Goal: Task Accomplishment & Management: Complete application form

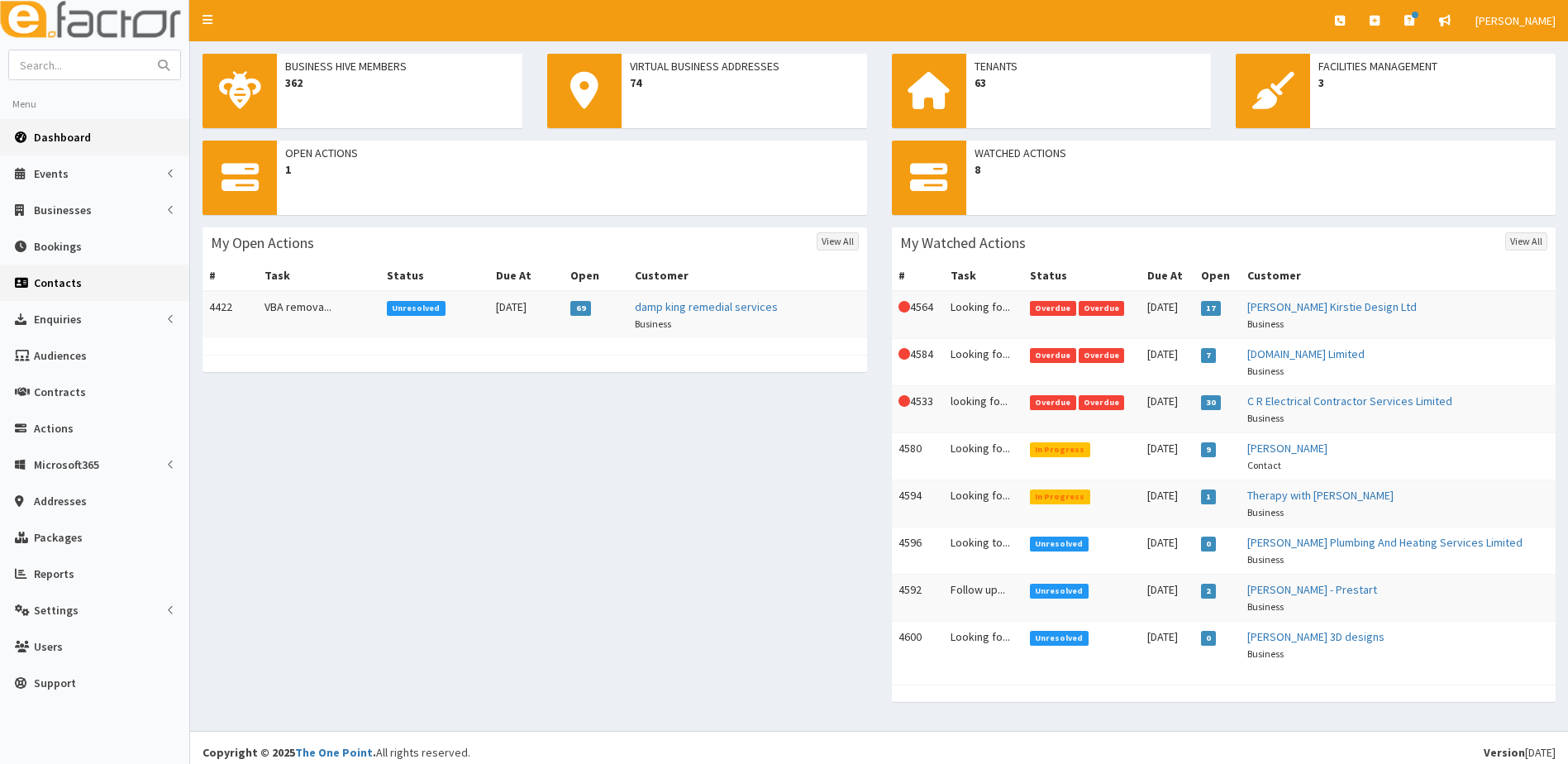
click at [60, 283] on span "Contacts" at bounding box center [58, 283] width 48 height 15
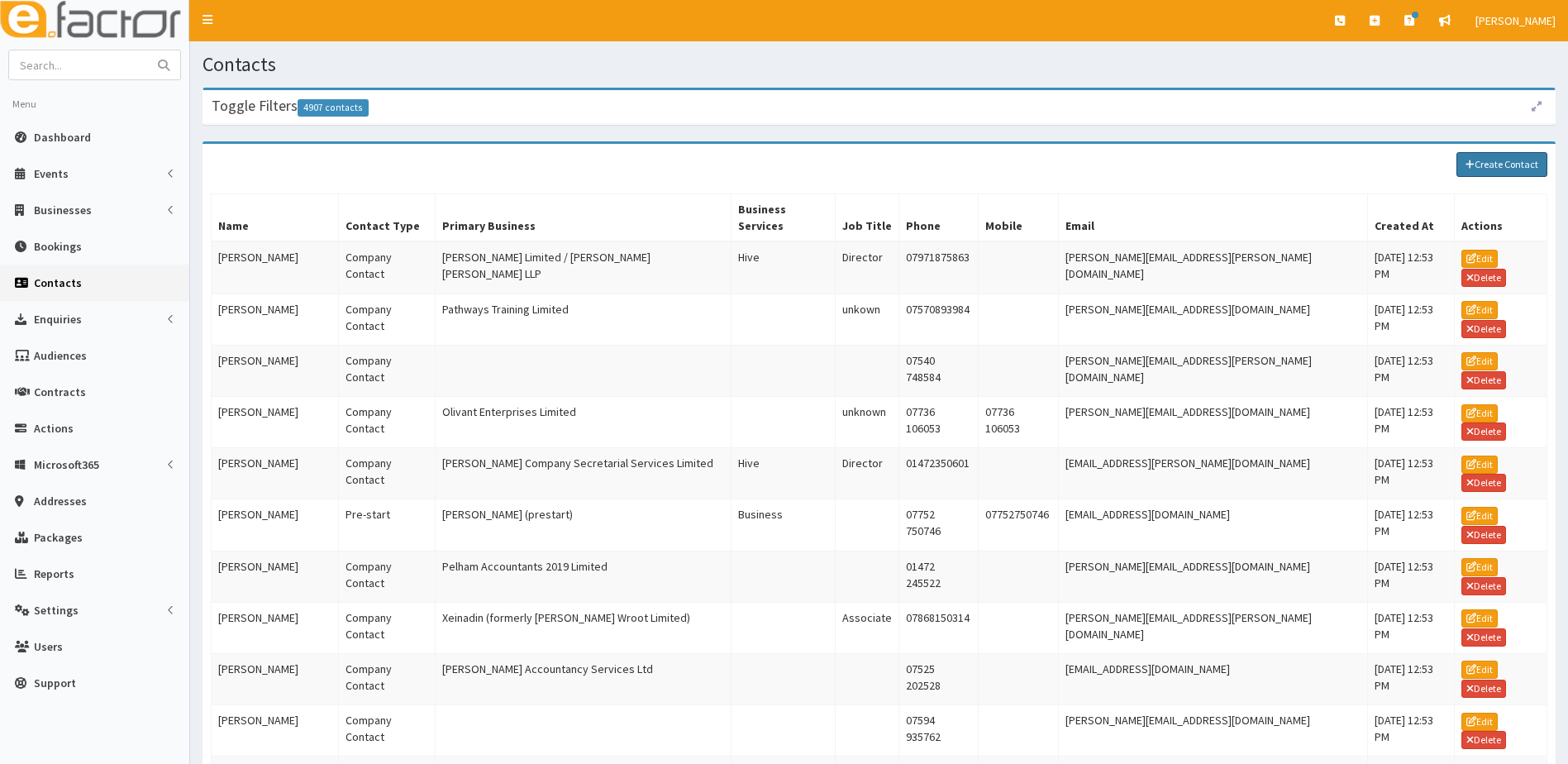
click at [1510, 173] on link "Create Contact" at bounding box center [1503, 165] width 91 height 25
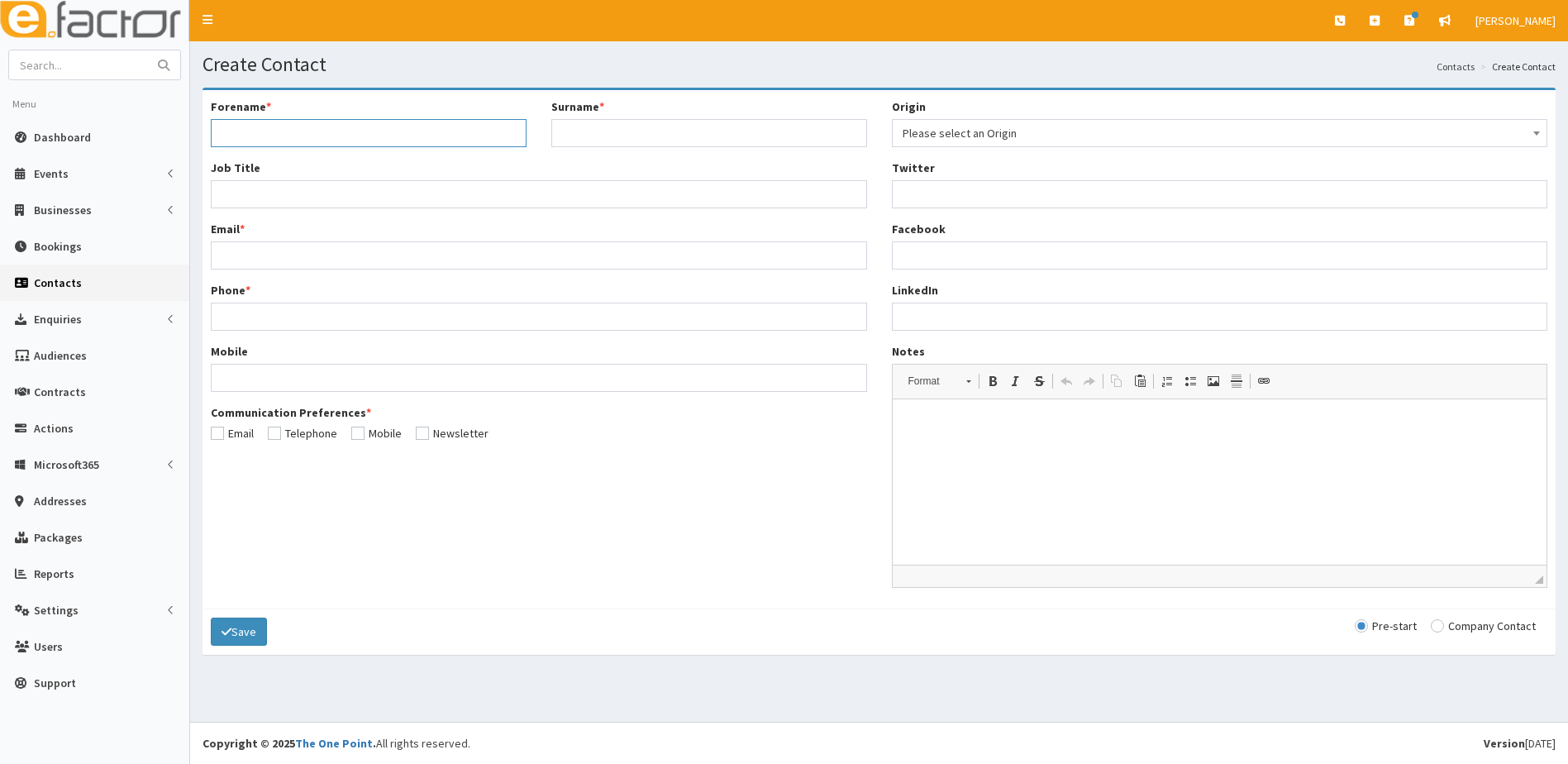
click at [282, 125] on input "Forename *" at bounding box center [369, 132] width 316 height 28
type input "Svilana"
type input "Artamonova"
click at [243, 194] on input "Job Title *" at bounding box center [539, 194] width 657 height 28
type input "owner"
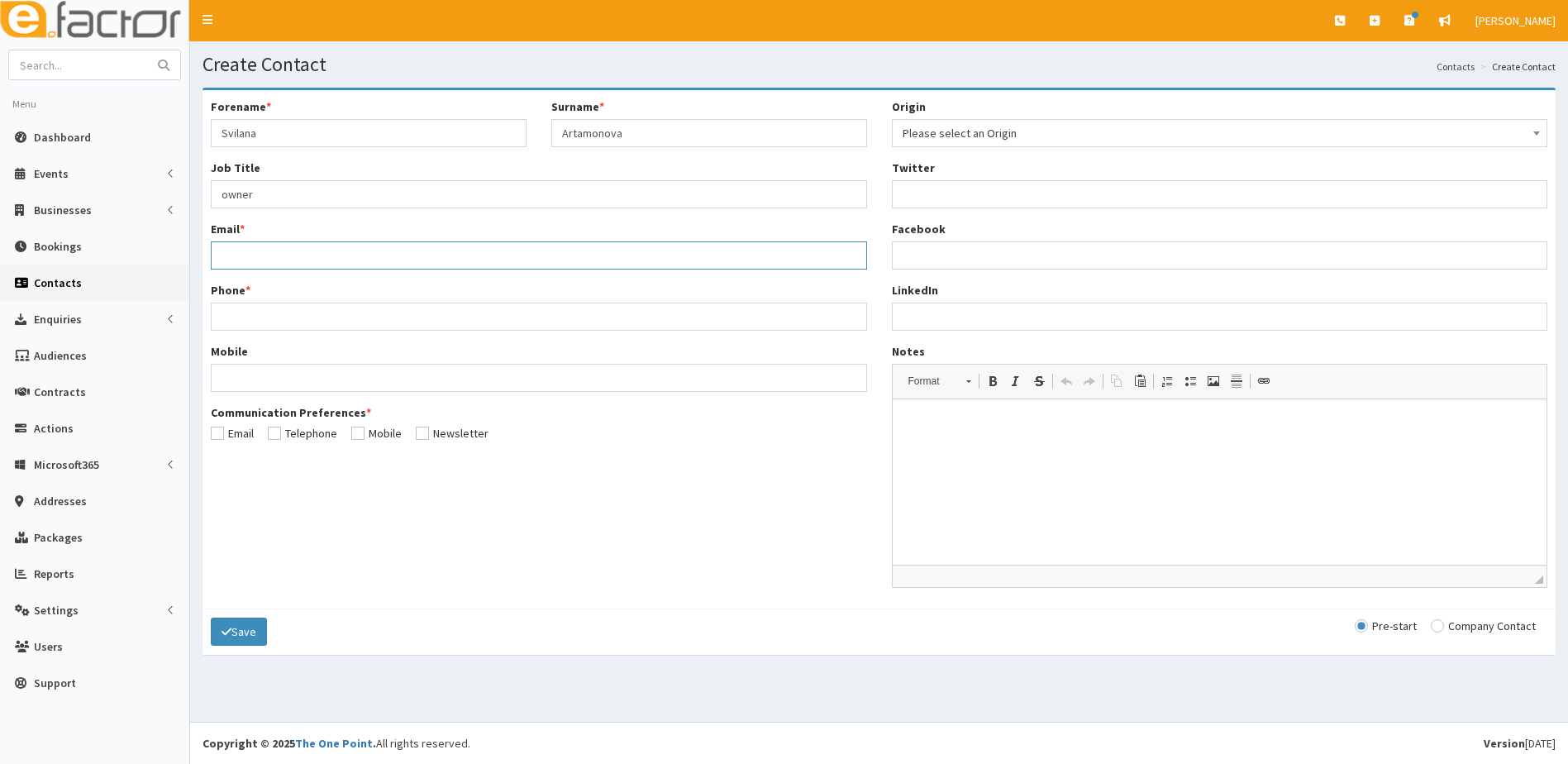
click at [224, 253] on input "Email *" at bounding box center [539, 255] width 657 height 28
click at [250, 257] on input "Email *" at bounding box center [539, 255] width 657 height 28
paste input "[EMAIL_ADDRESS][DOMAIN_NAME]"
type input "[EMAIL_ADDRESS][DOMAIN_NAME]"
click at [267, 319] on input "Phone *" at bounding box center [539, 316] width 657 height 28
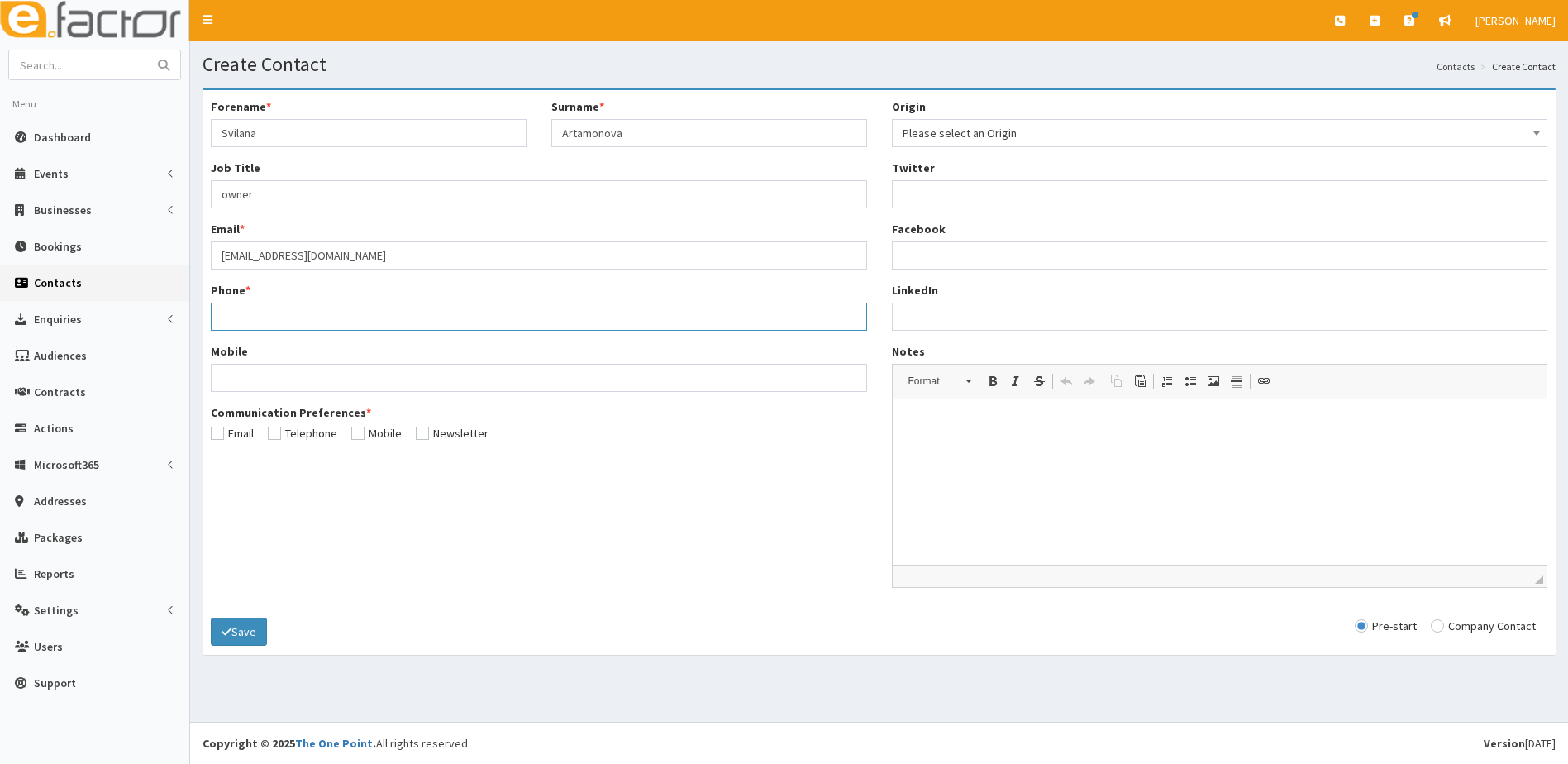
click at [250, 319] on input "Phone *" at bounding box center [539, 316] width 657 height 28
paste input "07831507594."
type input "07831507594"
click at [260, 378] on input "Mobile" at bounding box center [539, 378] width 657 height 28
paste input "+380672328621"
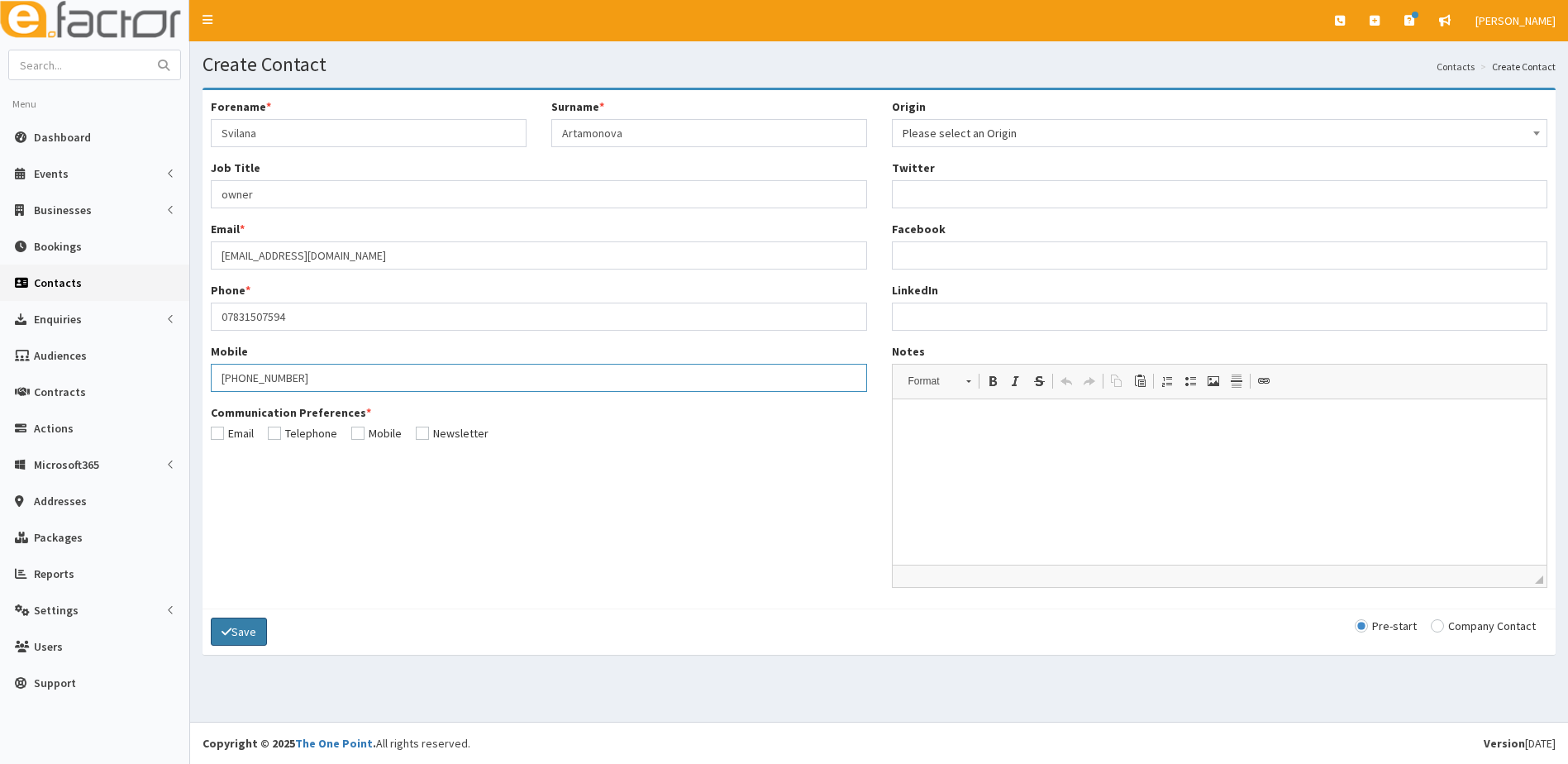
type input "+380672328621"
click at [242, 629] on button "Save" at bounding box center [239, 631] width 56 height 28
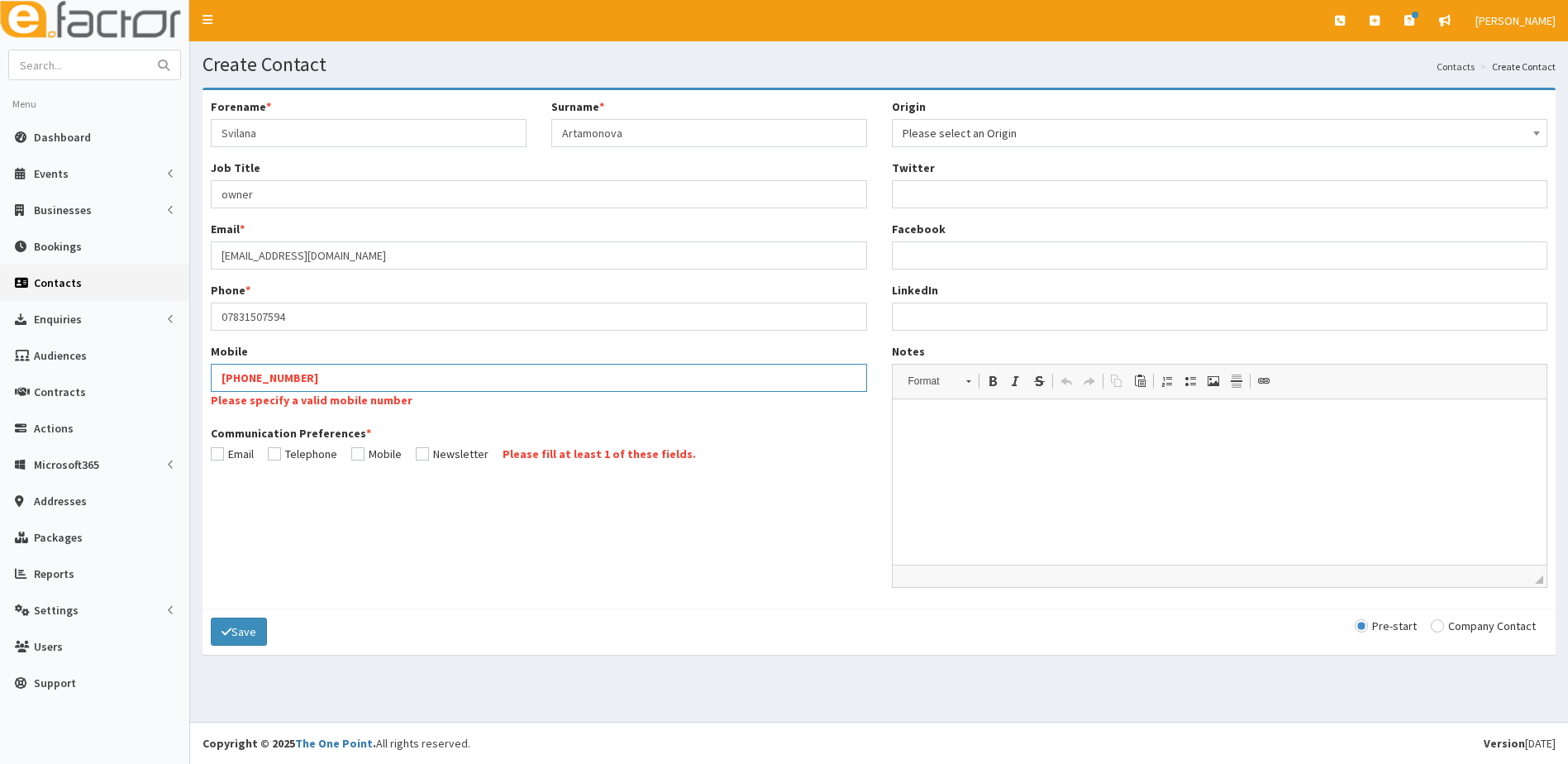
drag, startPoint x: 299, startPoint y: 378, endPoint x: 216, endPoint y: 371, distance: 83.3
click at [217, 371] on input "+380672328621" at bounding box center [539, 378] width 657 height 28
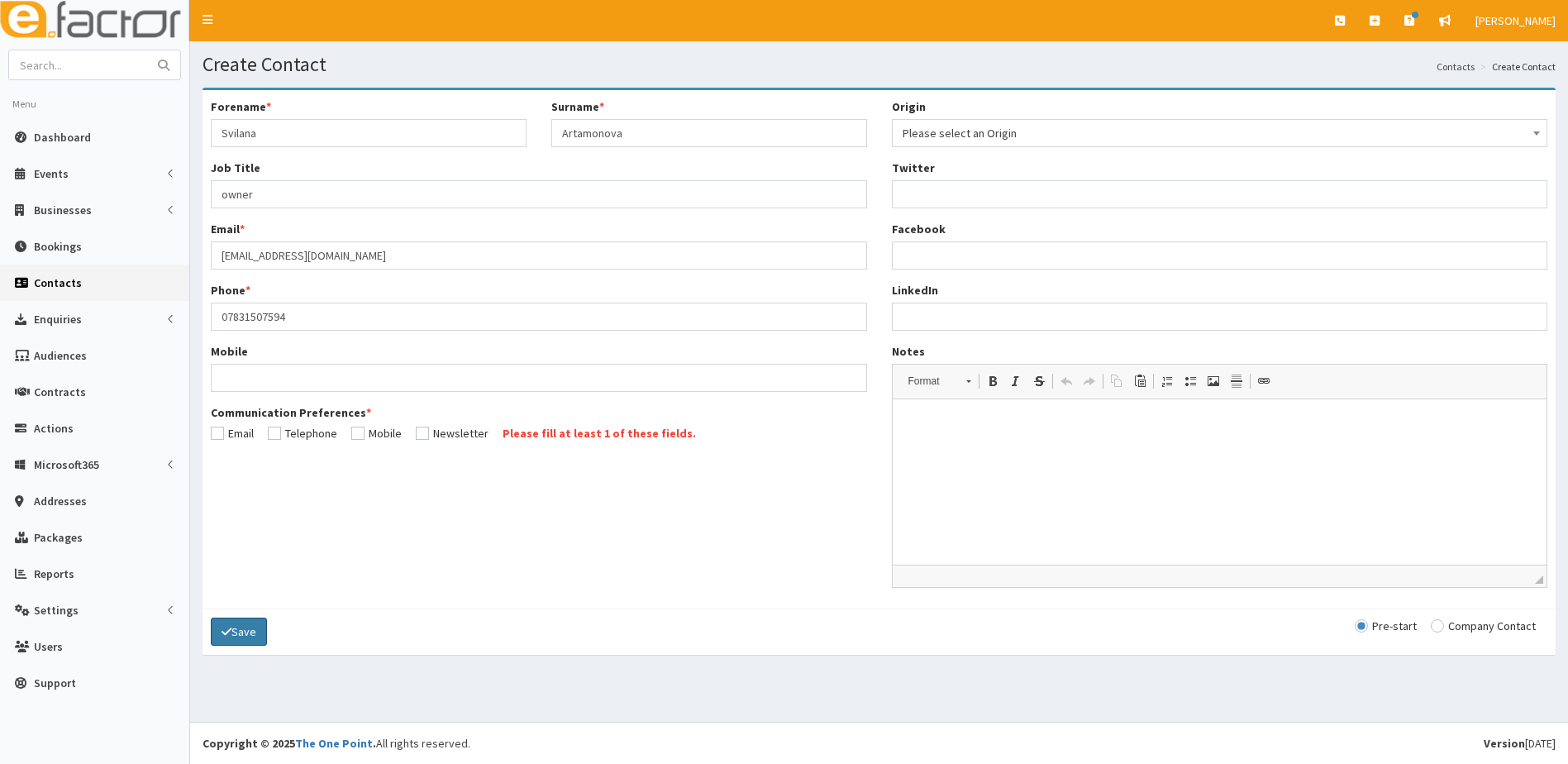
click at [242, 637] on button "Save" at bounding box center [239, 631] width 56 height 28
click at [1439, 626] on input "radio" at bounding box center [1483, 625] width 105 height 12
radio input "true"
click at [250, 627] on button "Save" at bounding box center [239, 631] width 56 height 28
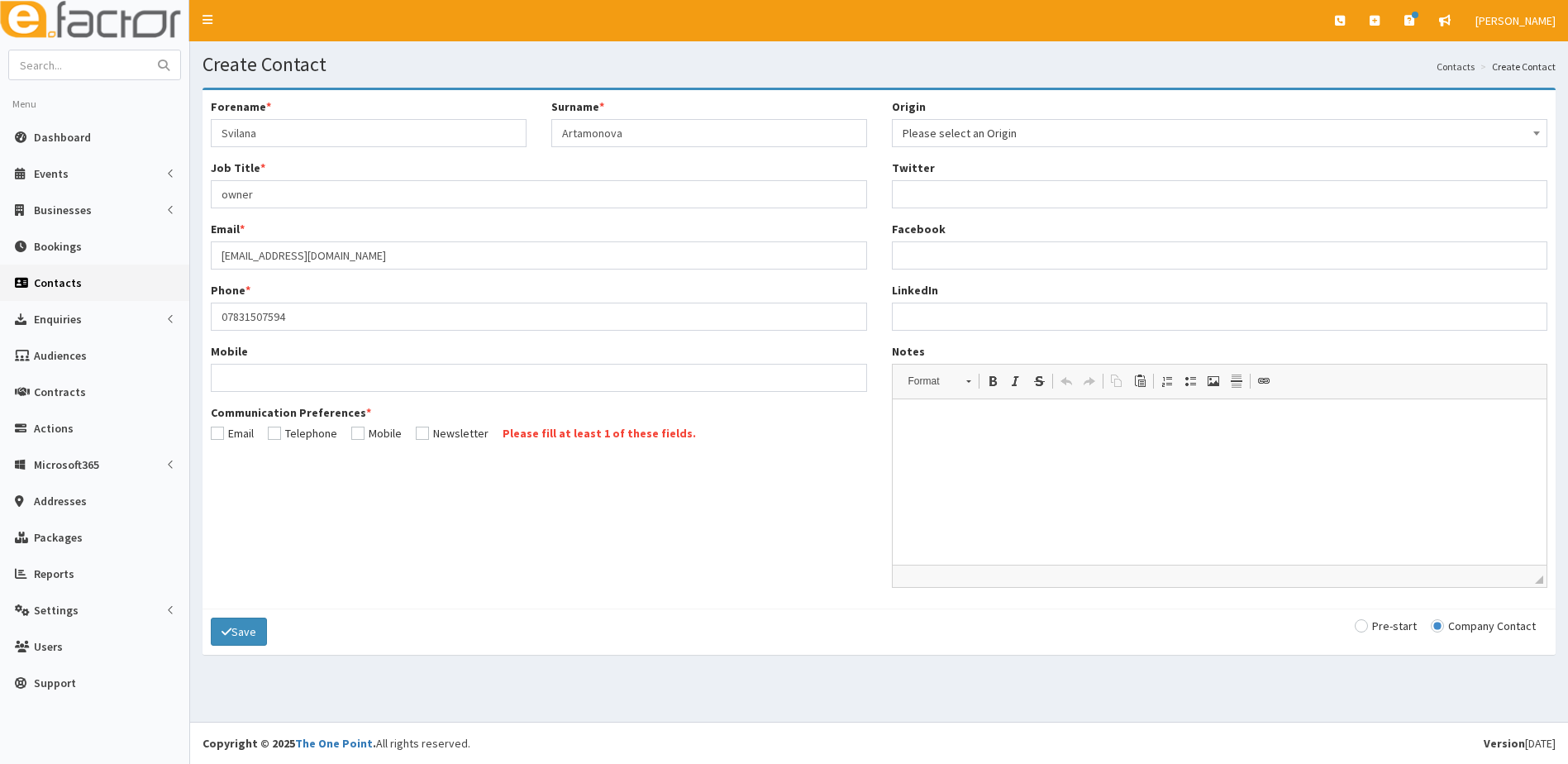
click at [223, 436] on input "checkbox" at bounding box center [233, 433] width 43 height 12
checkbox input "true"
click at [248, 632] on button "Save" at bounding box center [239, 631] width 56 height 28
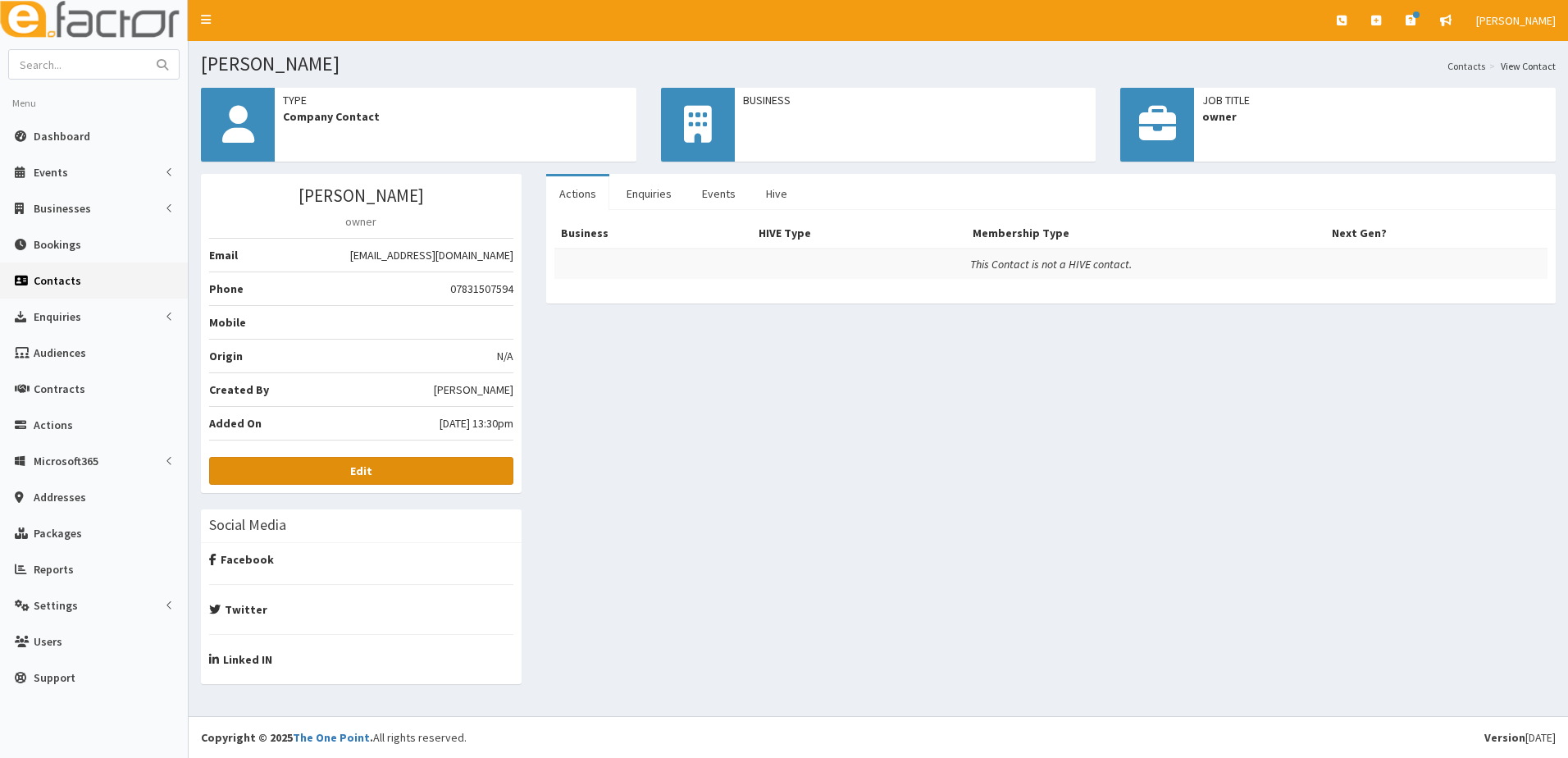
click at [361, 475] on b "Edit" at bounding box center [361, 470] width 22 height 15
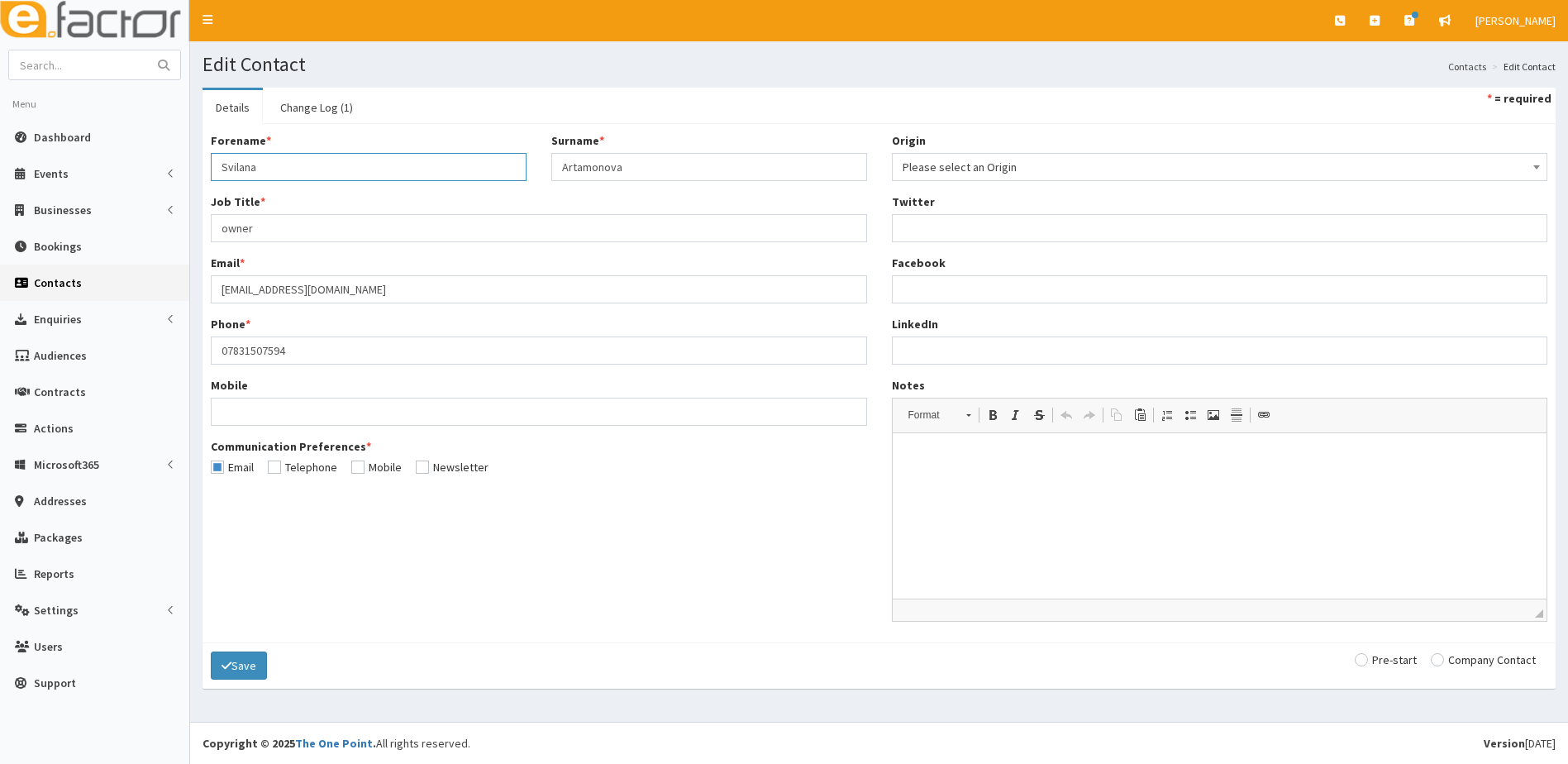
click at [237, 166] on input "Svilana" at bounding box center [369, 166] width 316 height 28
type input "[PERSON_NAME]"
click at [230, 669] on icon "submit" at bounding box center [226, 666] width 10 height 12
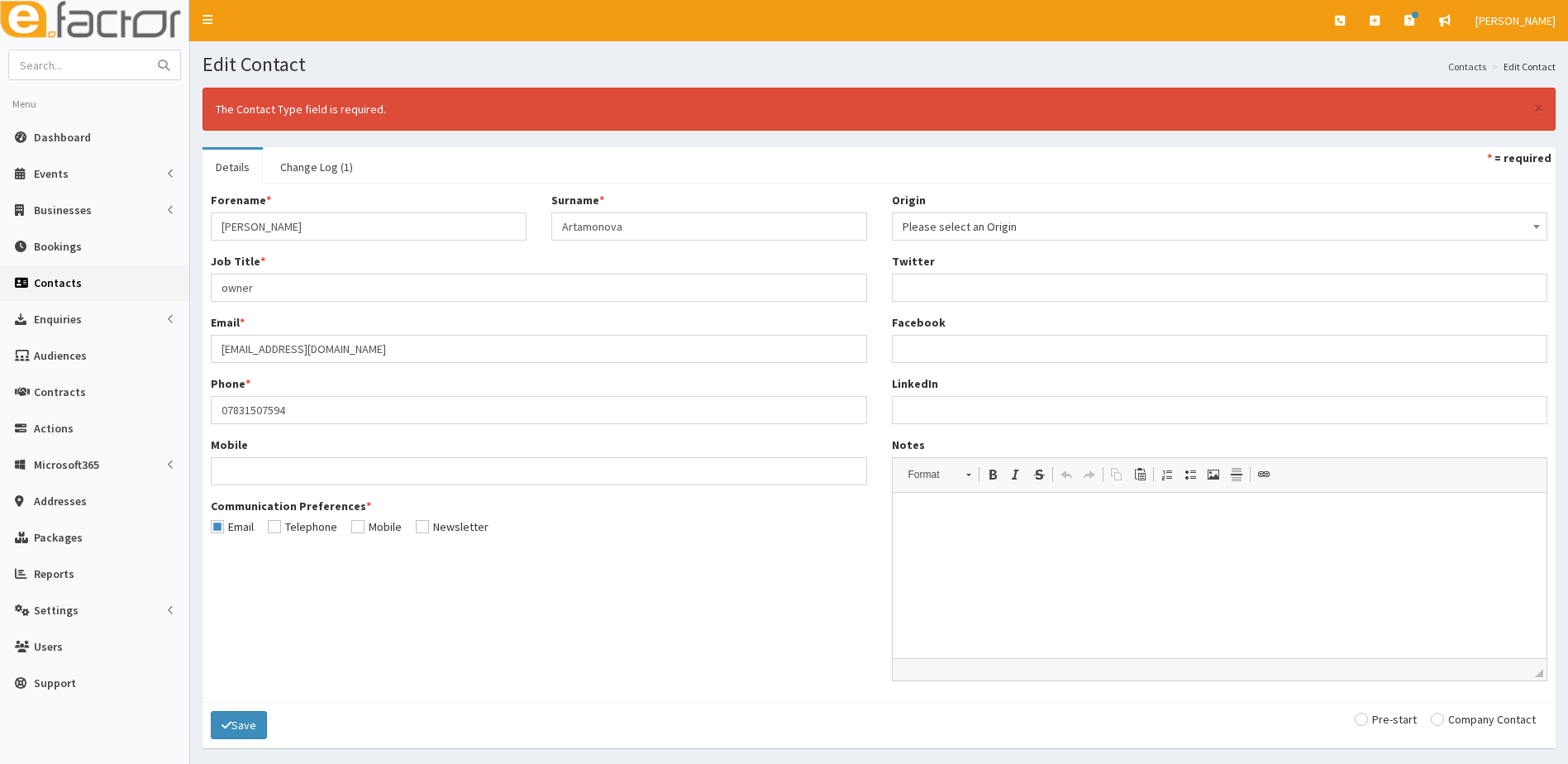
drag, startPoint x: 1365, startPoint y: 721, endPoint x: 1165, endPoint y: 725, distance: 200.0
click at [1364, 721] on input "radio" at bounding box center [1386, 719] width 62 height 12
radio input "true"
click at [235, 730] on button "Save" at bounding box center [239, 725] width 56 height 28
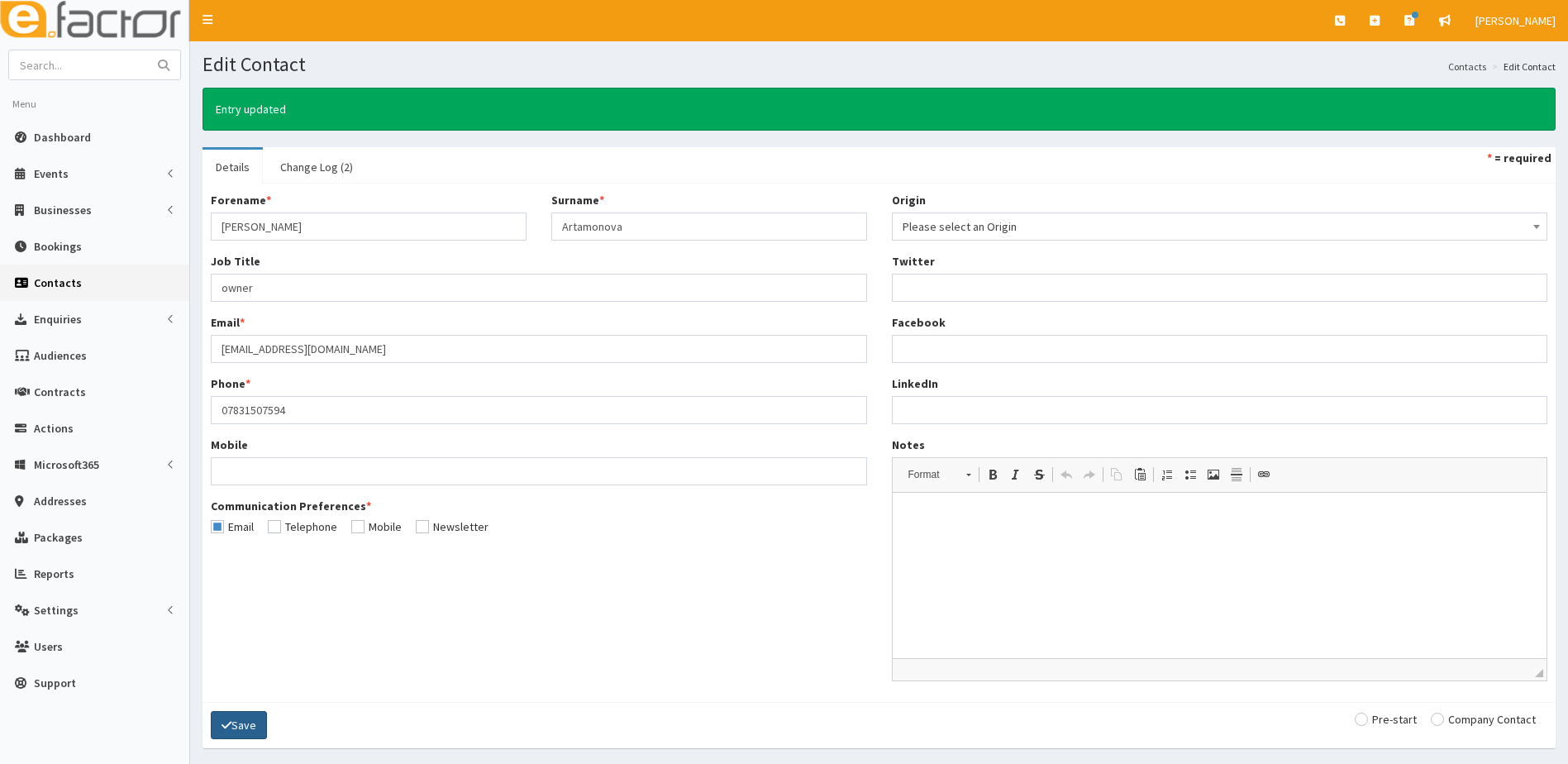
click at [235, 730] on button "Save" at bounding box center [239, 725] width 56 height 28
